Goal: Information Seeking & Learning: Find specific fact

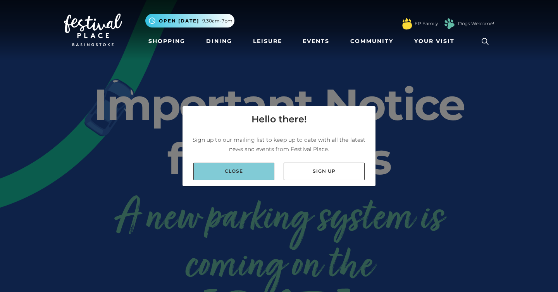
click at [259, 172] on link "Close" at bounding box center [233, 171] width 81 height 17
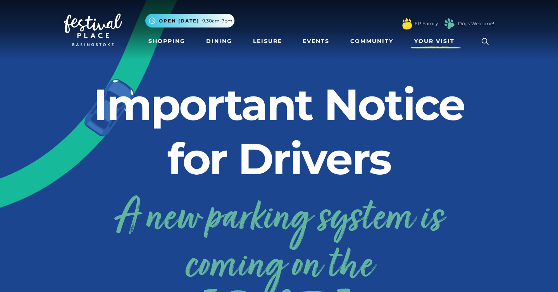
click at [433, 43] on span "Your Visit" at bounding box center [434, 41] width 40 height 8
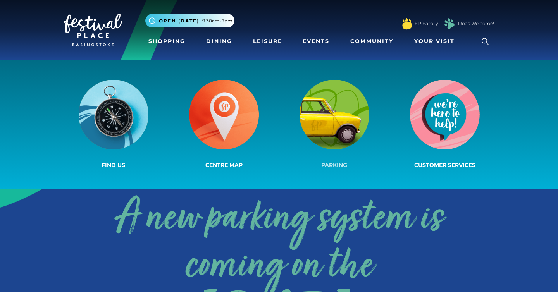
click at [348, 114] on img at bounding box center [335, 115] width 70 height 70
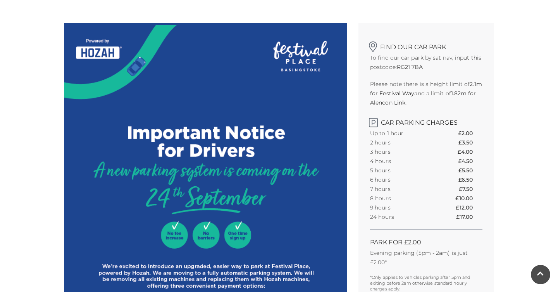
scroll to position [207, 0]
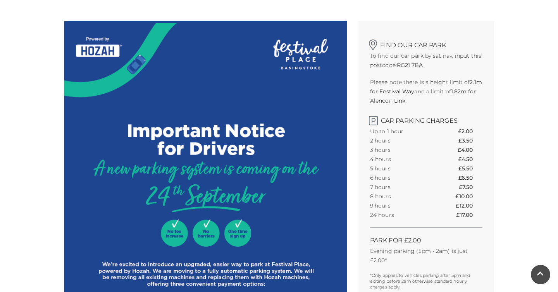
click at [384, 216] on th "24 hours" at bounding box center [401, 214] width 62 height 9
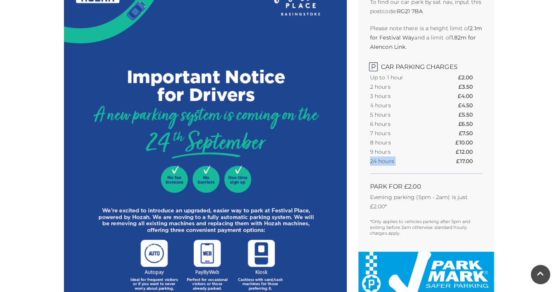
scroll to position [268, 0]
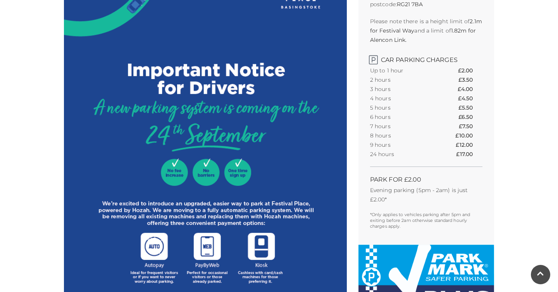
click at [430, 191] on p "Evening parking (5pm - 2am) is just £2.00*" at bounding box center [426, 195] width 112 height 19
click at [459, 155] on th "£17.00" at bounding box center [469, 154] width 26 height 9
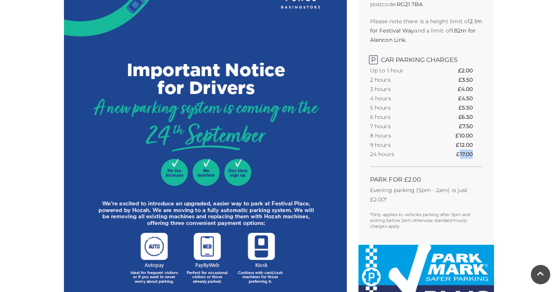
click at [459, 155] on th "£17.00" at bounding box center [469, 154] width 26 height 9
